Goal: Entertainment & Leisure: Consume media (video, audio)

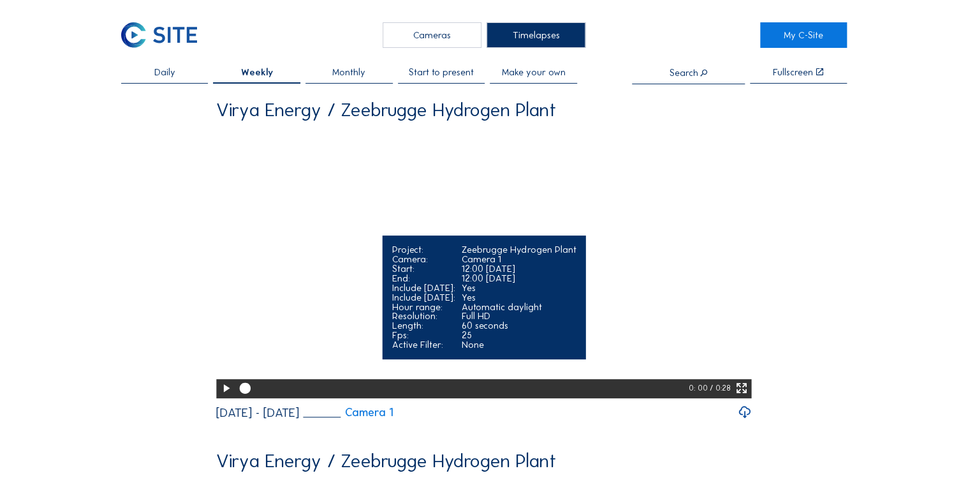
click at [743, 397] on icon at bounding box center [742, 388] width 13 height 17
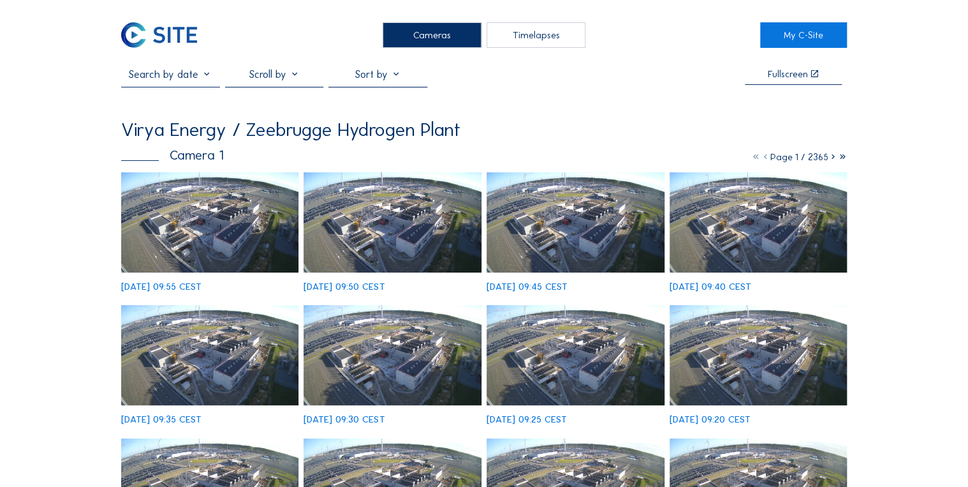
click at [530, 36] on div "Timelapses" at bounding box center [536, 35] width 99 height 26
